Goal: Task Accomplishment & Management: Manage account settings

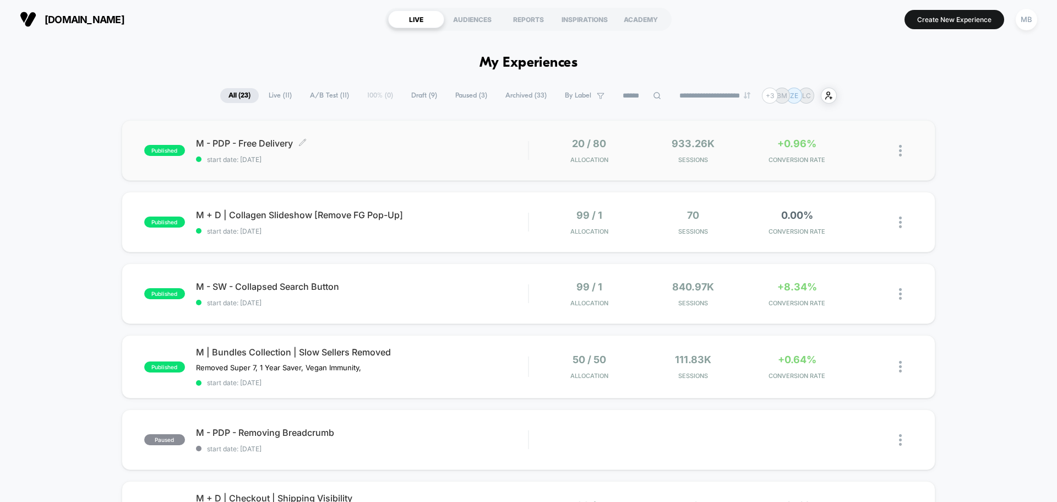
click at [401, 152] on div "M - PDP - Free Delivery Click to edit experience details Click to edit experien…" at bounding box center [362, 151] width 332 height 26
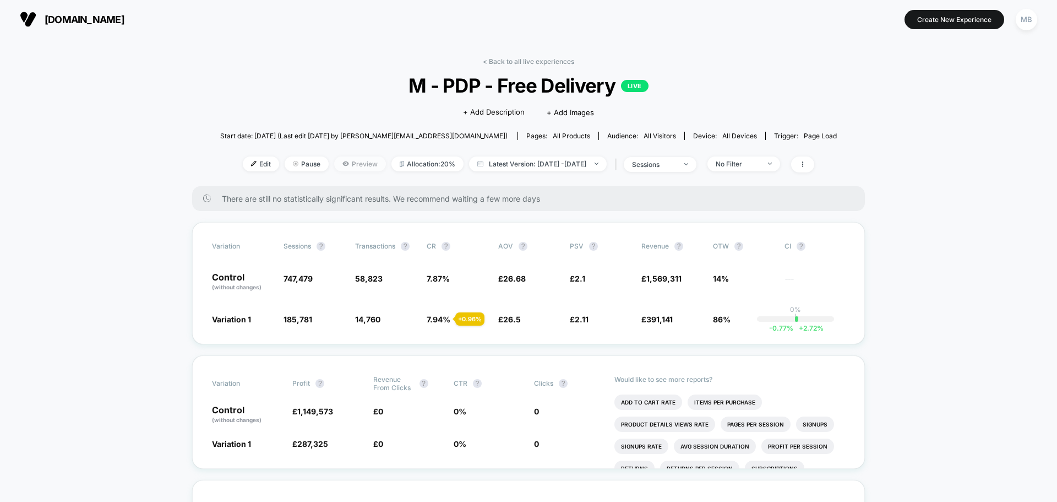
click at [334, 163] on span "Preview" at bounding box center [360, 163] width 52 height 15
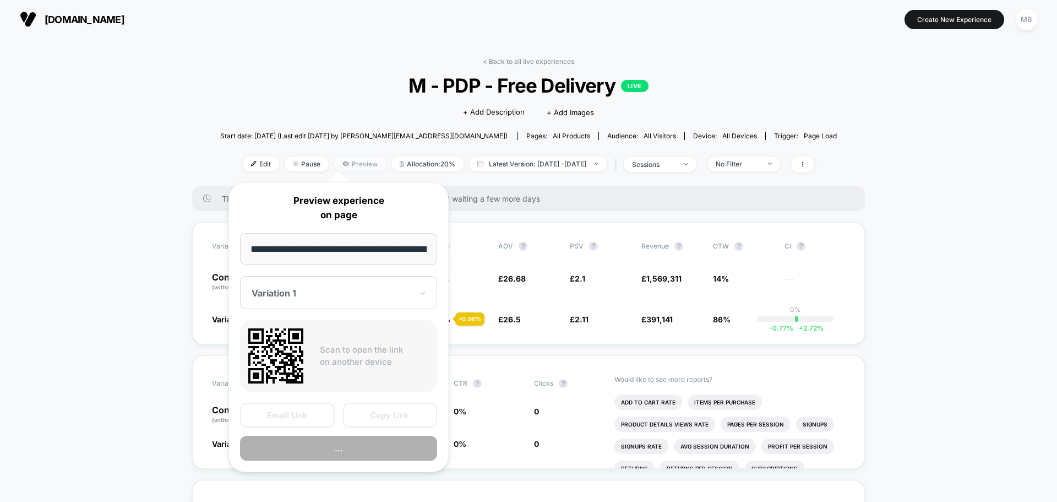
scroll to position [0, 118]
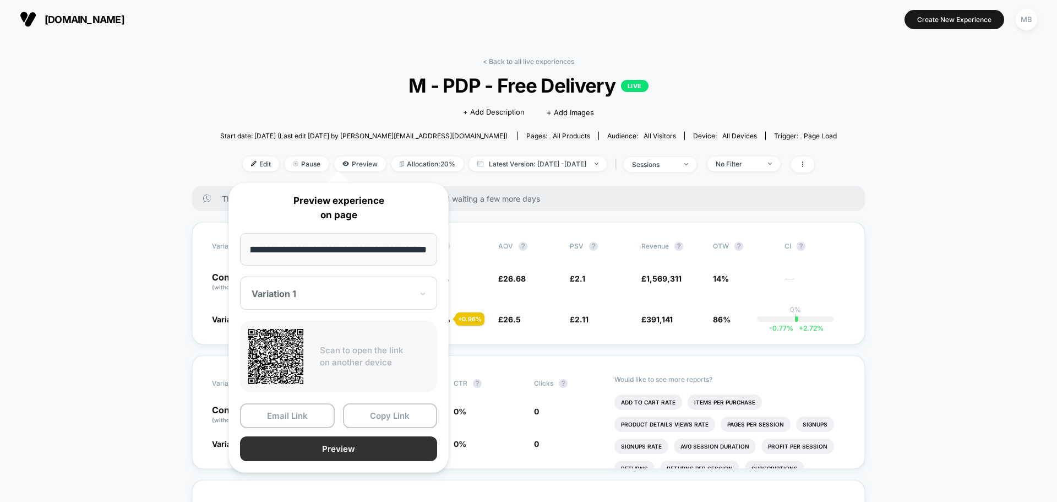
click at [366, 453] on button "Preview" at bounding box center [338, 448] width 197 height 25
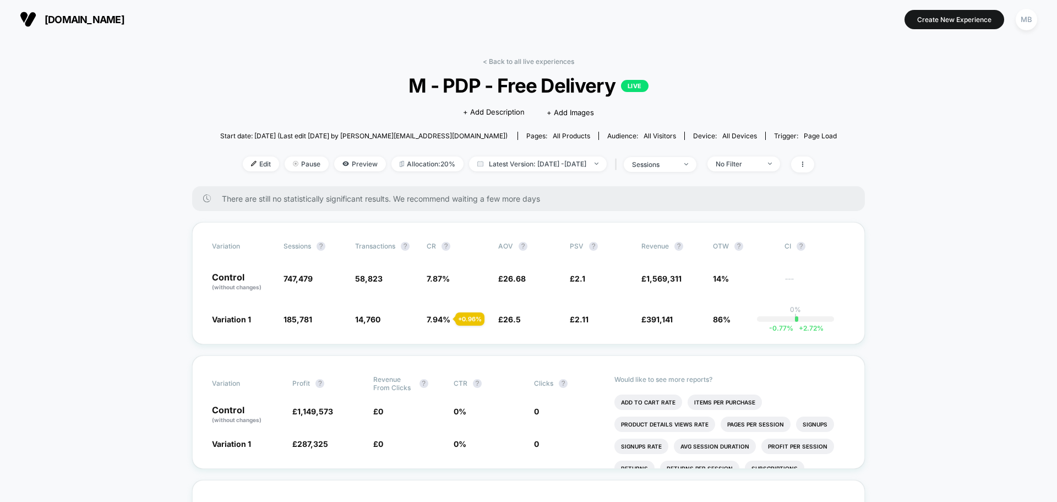
scroll to position [55, 0]
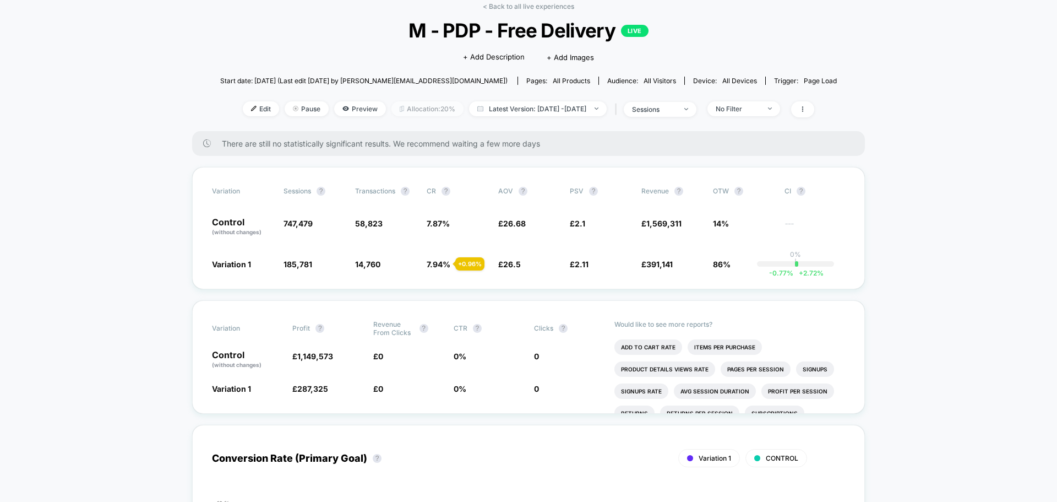
click at [407, 106] on span "Allocation: 20%" at bounding box center [427, 108] width 72 height 15
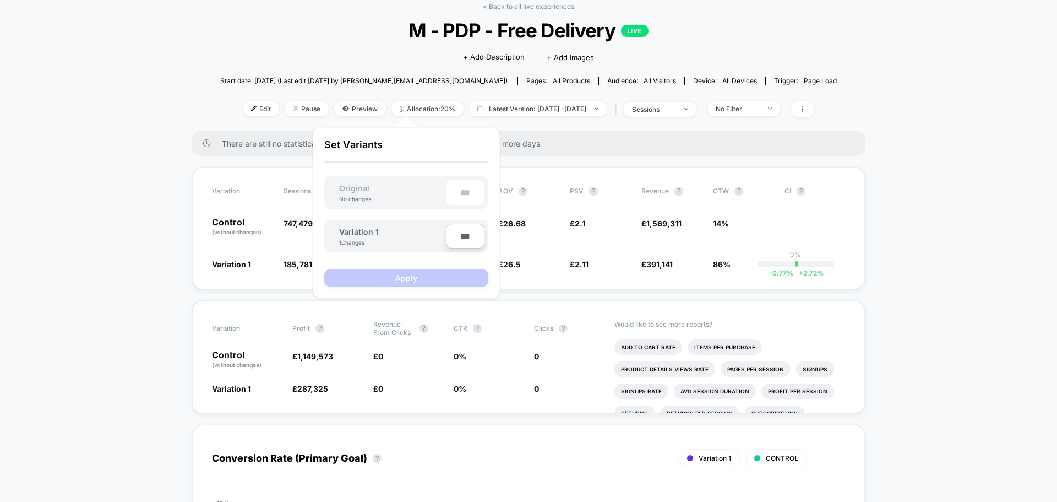
click at [465, 234] on input "***" at bounding box center [465, 236] width 39 height 25
type input "***"
type input "**"
type input "***"
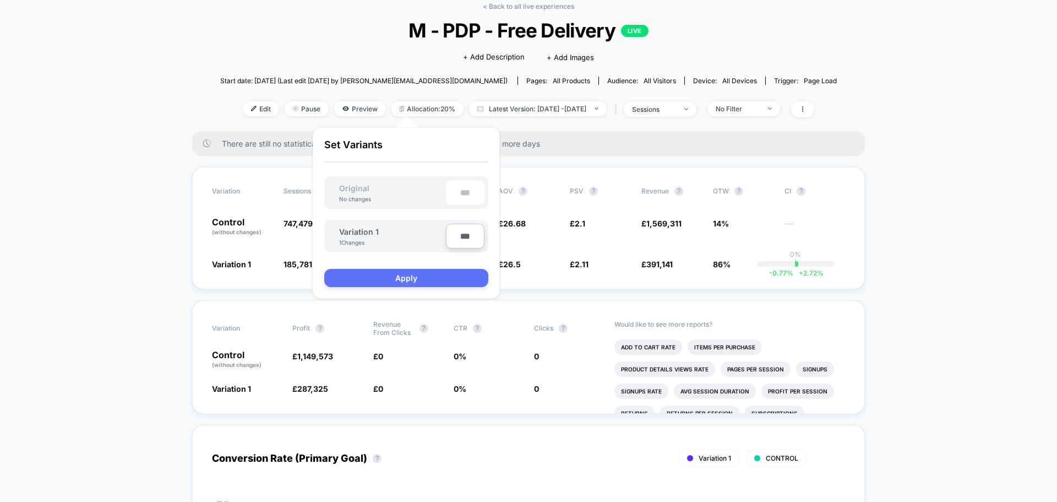
type input "***"
click at [416, 278] on button "Apply" at bounding box center [406, 278] width 164 height 18
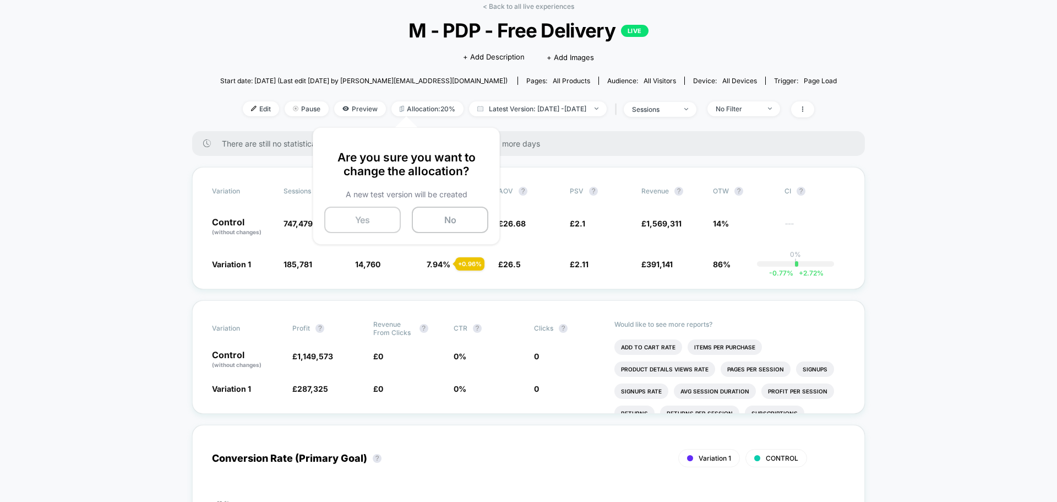
click at [377, 223] on button "Yes" at bounding box center [362, 219] width 77 height 26
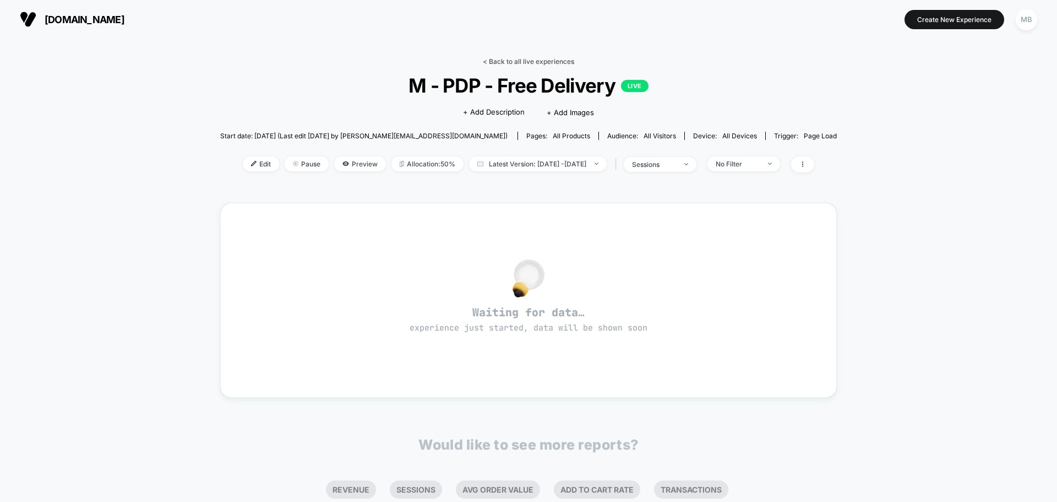
click at [525, 61] on link "< Back to all live experiences" at bounding box center [528, 61] width 91 height 8
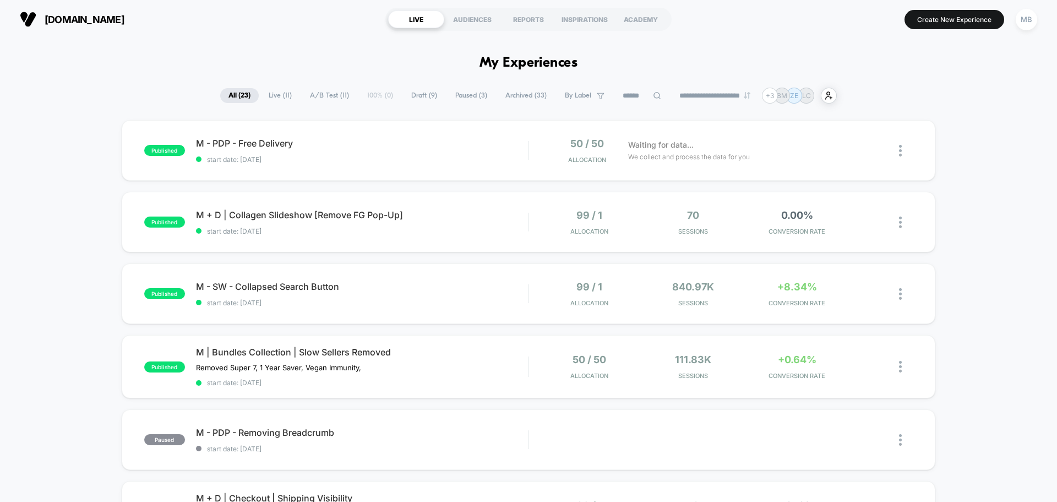
click at [272, 95] on span "Live ( 11 )" at bounding box center [280, 95] width 40 height 15
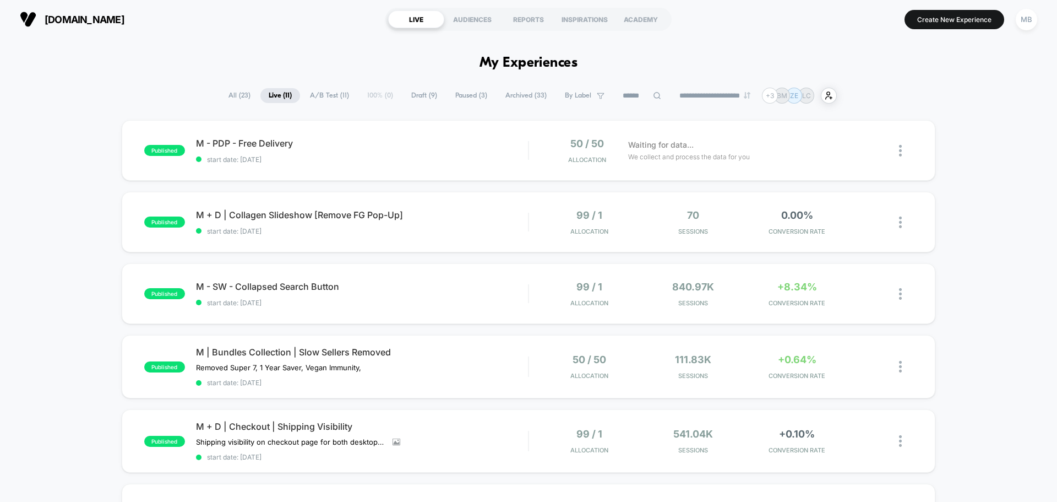
drag, startPoint x: 233, startPoint y: 93, endPoint x: 292, endPoint y: 69, distance: 64.0
click at [233, 94] on span "All ( 23 )" at bounding box center [239, 95] width 39 height 15
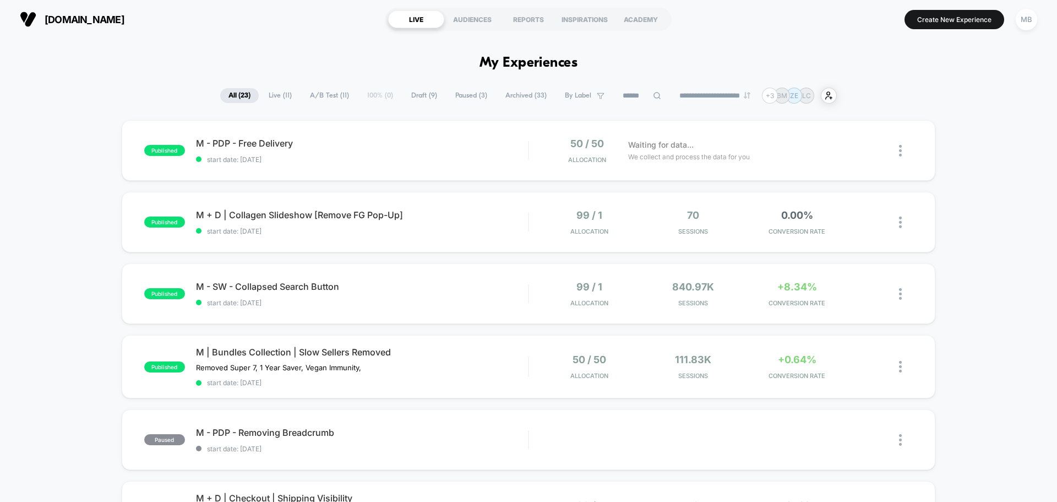
click at [124, 22] on span "[DOMAIN_NAME]" at bounding box center [85, 20] width 80 height 12
click at [75, 20] on span "[DOMAIN_NAME]" at bounding box center [85, 20] width 80 height 12
click at [1023, 18] on div "MB" at bounding box center [1026, 19] width 21 height 21
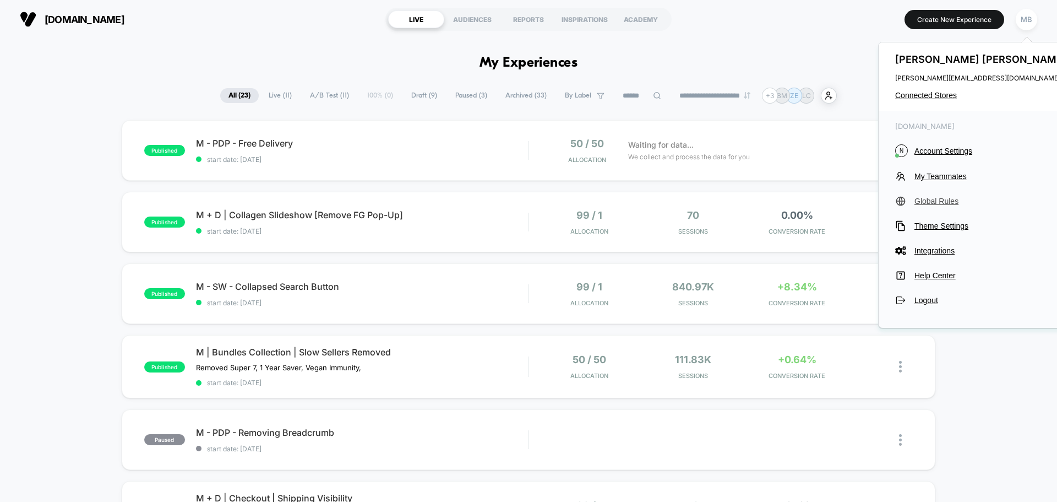
click at [964, 202] on span "Global Rules" at bounding box center [992, 201] width 155 height 9
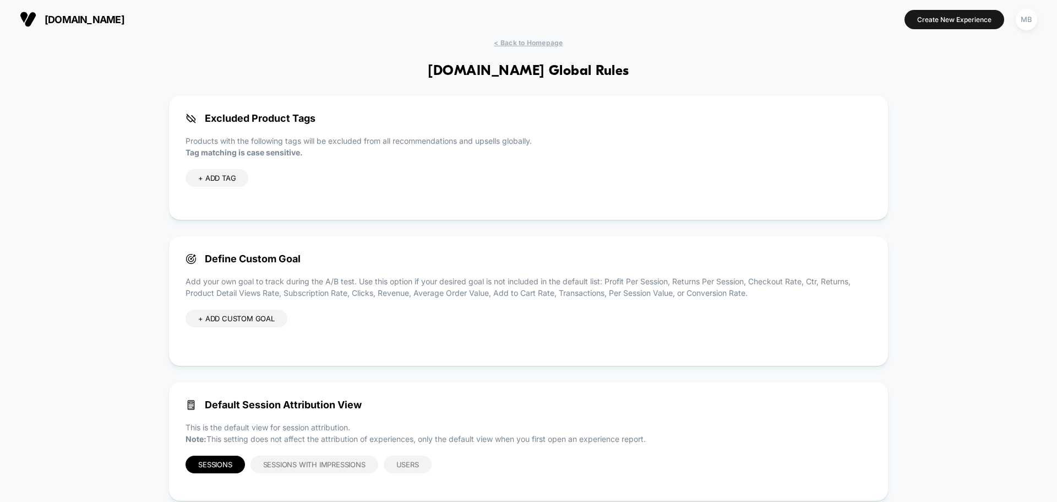
scroll to position [26, 0]
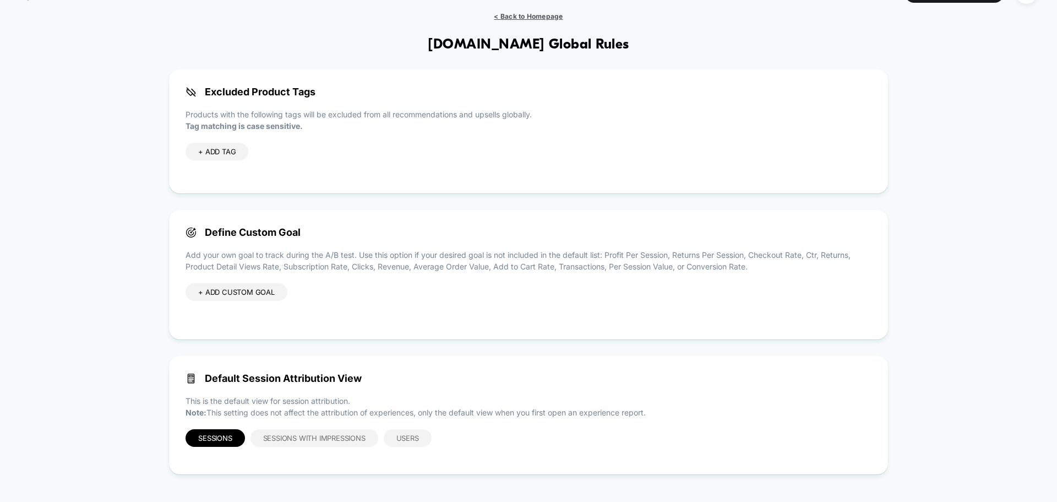
click at [532, 17] on span "< Back to Homepage" at bounding box center [528, 16] width 69 height 8
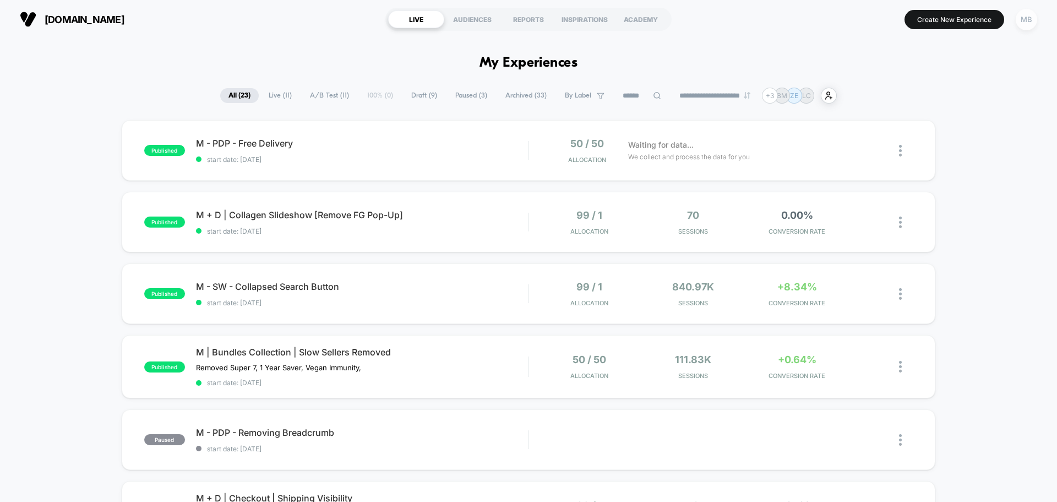
click at [1027, 23] on div "MB" at bounding box center [1026, 19] width 21 height 21
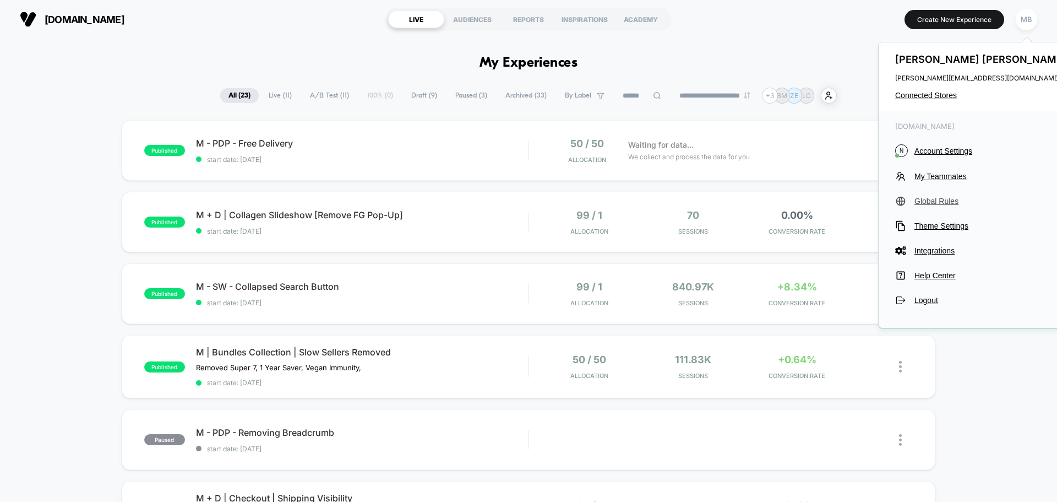
click at [940, 201] on span "Global Rules" at bounding box center [992, 201] width 155 height 9
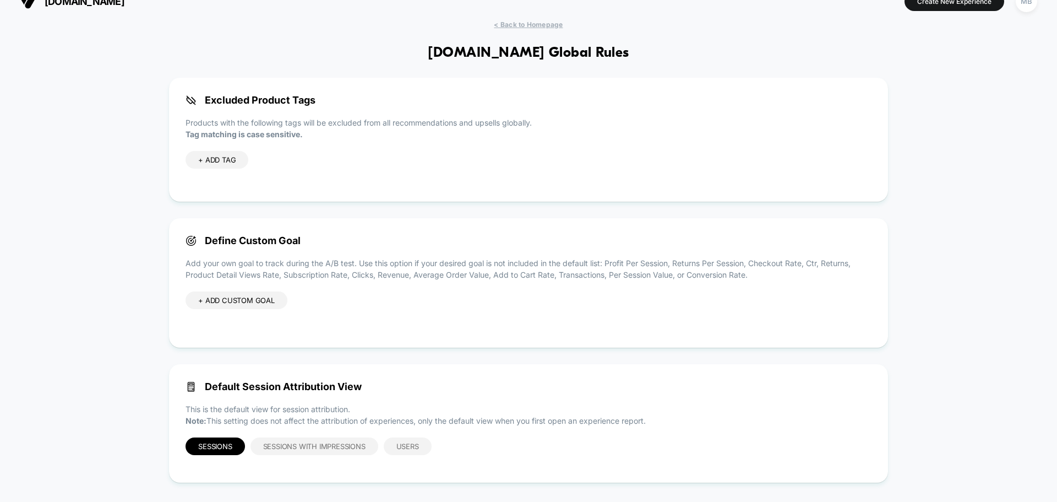
scroll to position [26, 0]
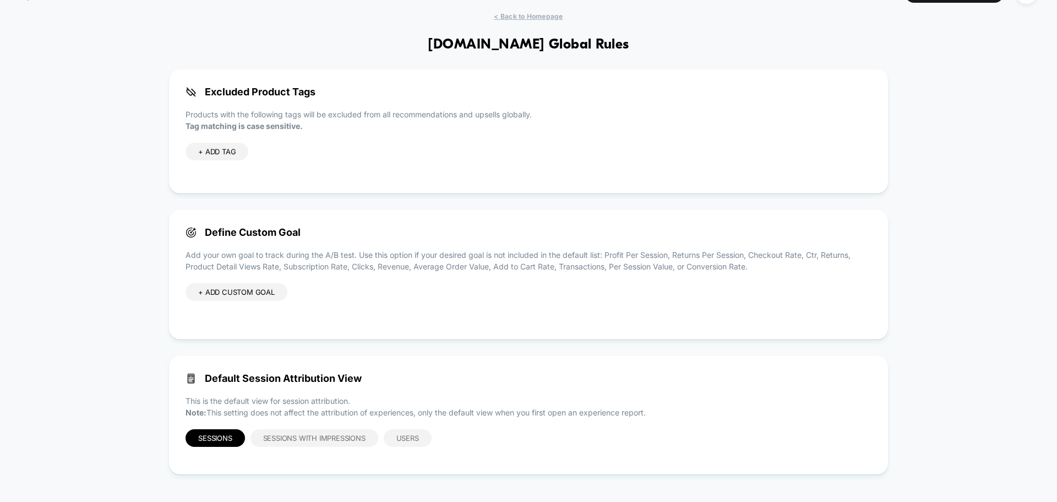
click at [228, 151] on span "+ ADD TAG" at bounding box center [216, 151] width 37 height 9
click at [289, 153] on icon at bounding box center [287, 152] width 10 height 10
click at [539, 15] on span "< Back to Homepage" at bounding box center [528, 16] width 69 height 8
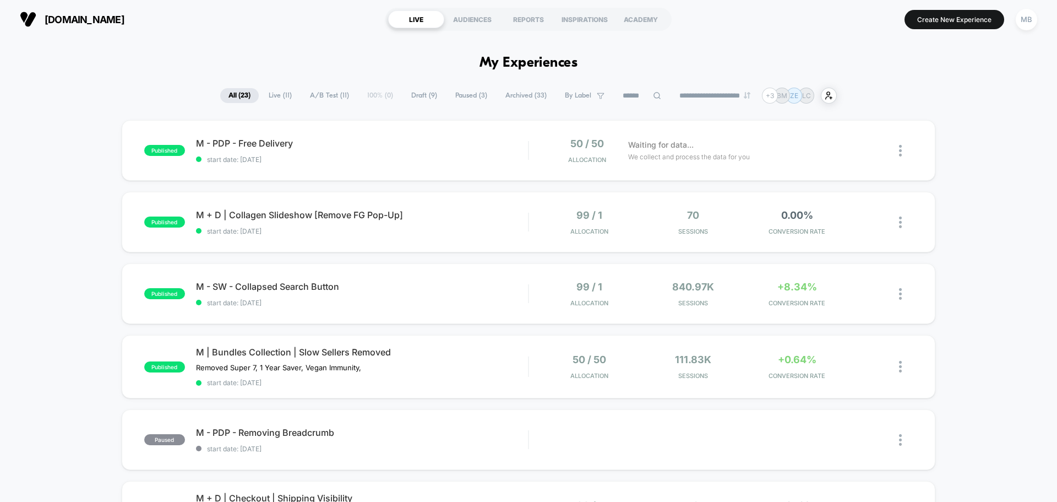
click at [100, 18] on span "[DOMAIN_NAME]" at bounding box center [85, 20] width 80 height 12
click at [1024, 24] on div "MB" at bounding box center [1026, 19] width 21 height 21
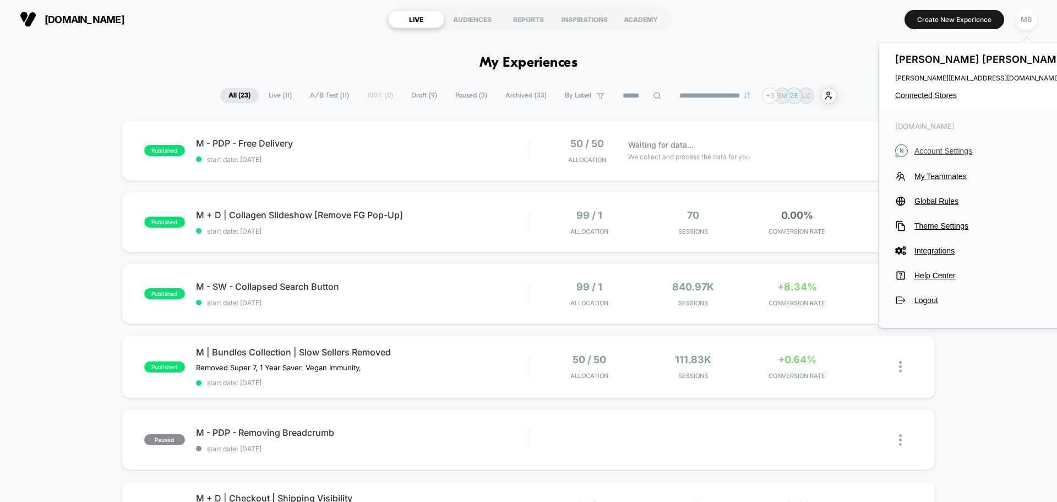
click at [941, 150] on span "Account Settings" at bounding box center [992, 150] width 155 height 9
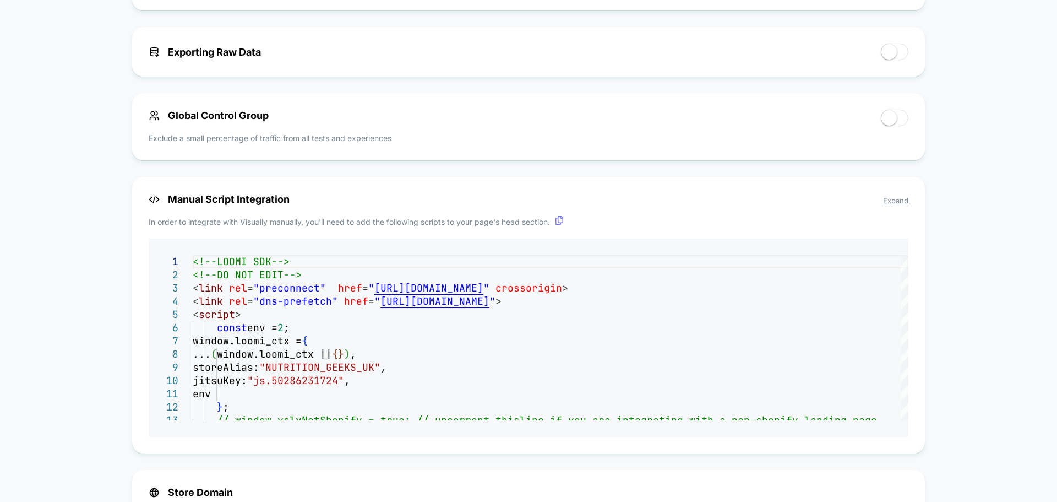
scroll to position [606, 0]
click at [232, 118] on span "Global Control Group" at bounding box center [209, 115] width 120 height 12
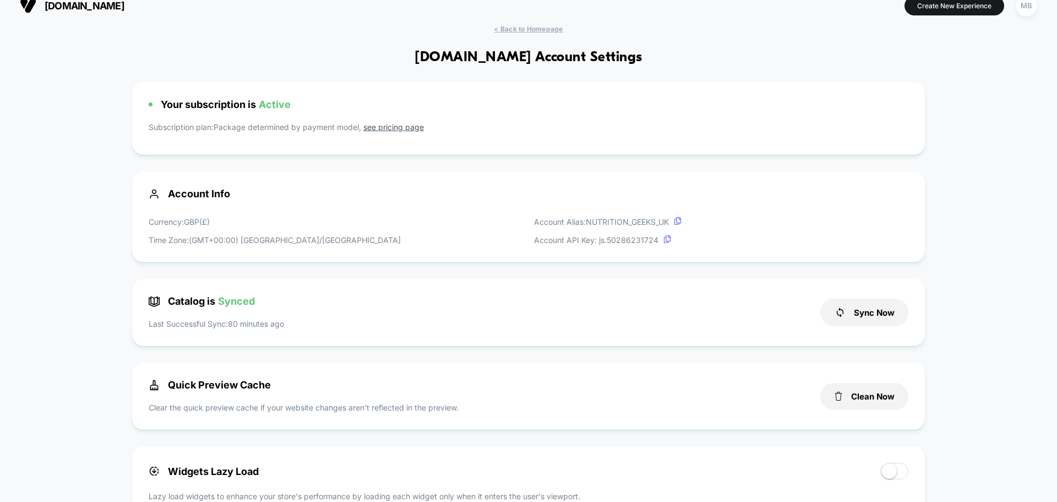
scroll to position [0, 0]
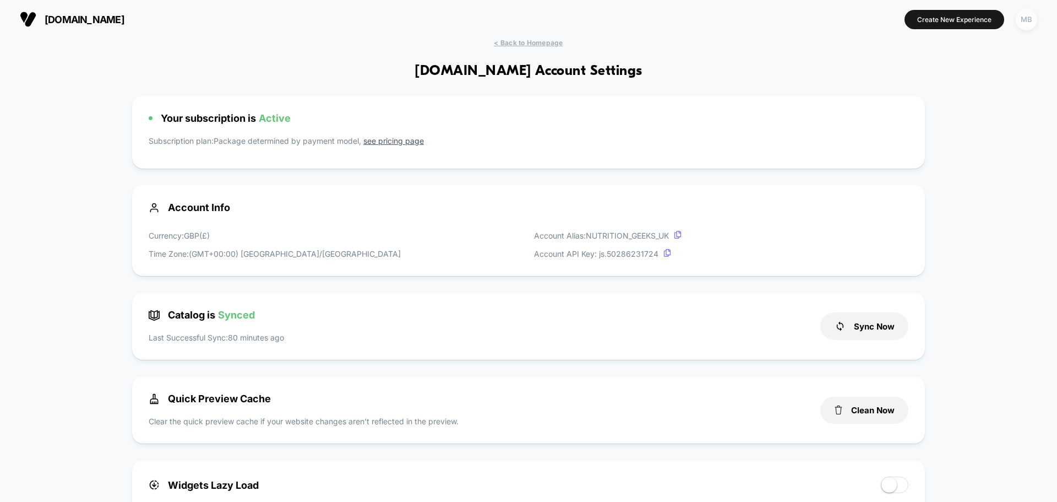
click at [1028, 24] on div "MB" at bounding box center [1026, 19] width 21 height 21
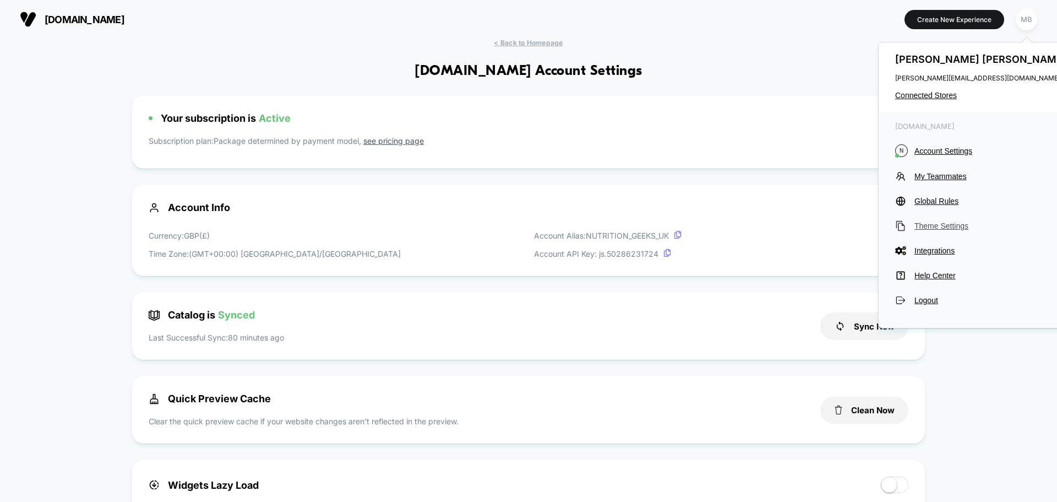
click at [935, 226] on span "Theme Settings" at bounding box center [992, 225] width 155 height 9
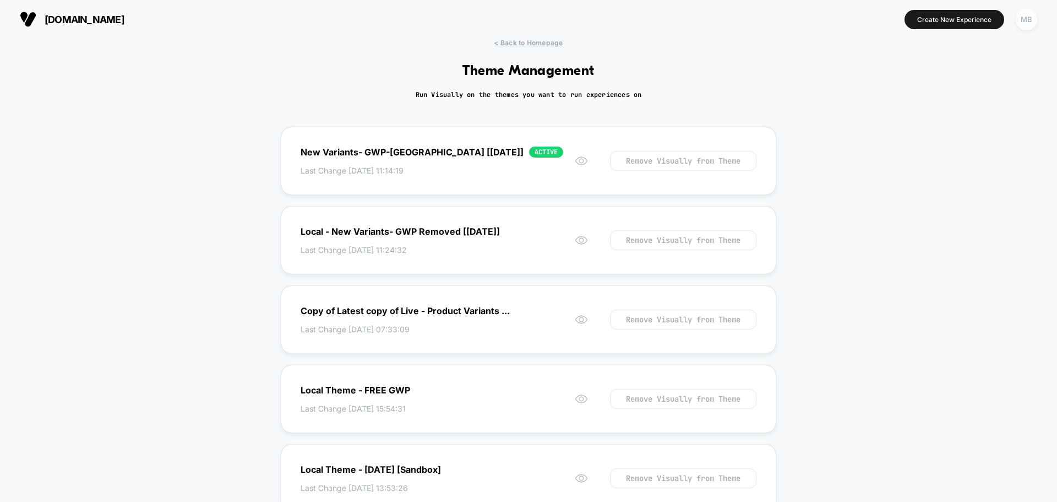
click at [1025, 18] on div "MB" at bounding box center [1026, 19] width 21 height 21
